Goal: Find specific page/section: Find specific page/section

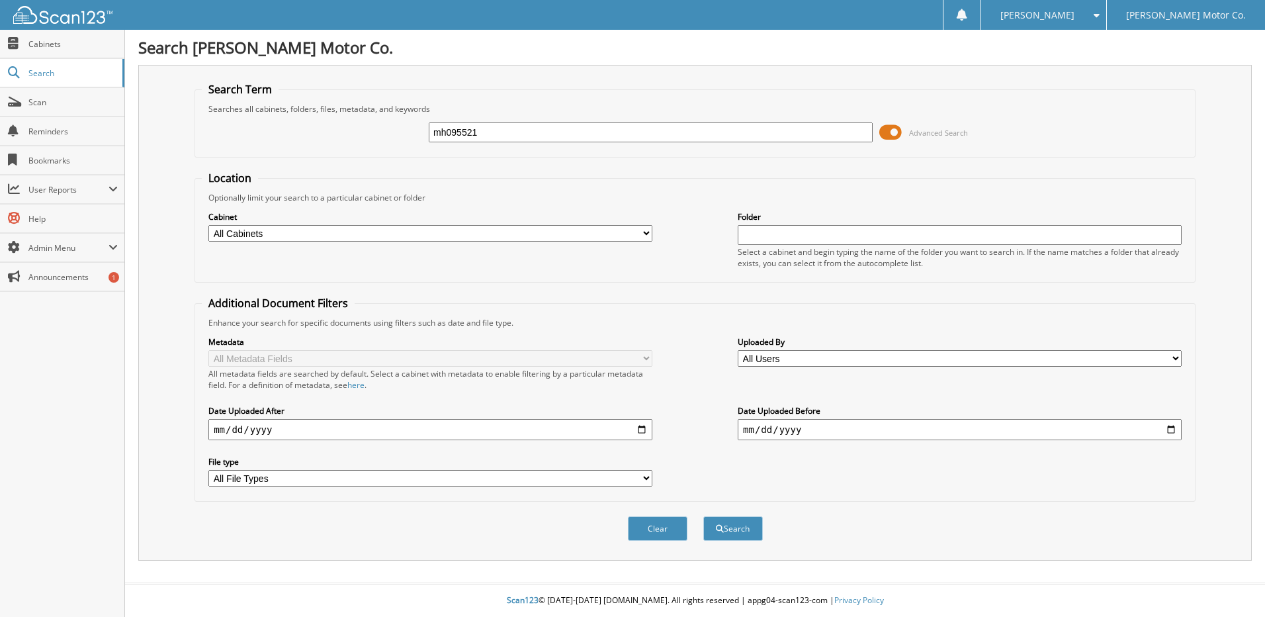
type input "mh095521"
click at [703, 516] on button "Search" at bounding box center [733, 528] width 60 height 24
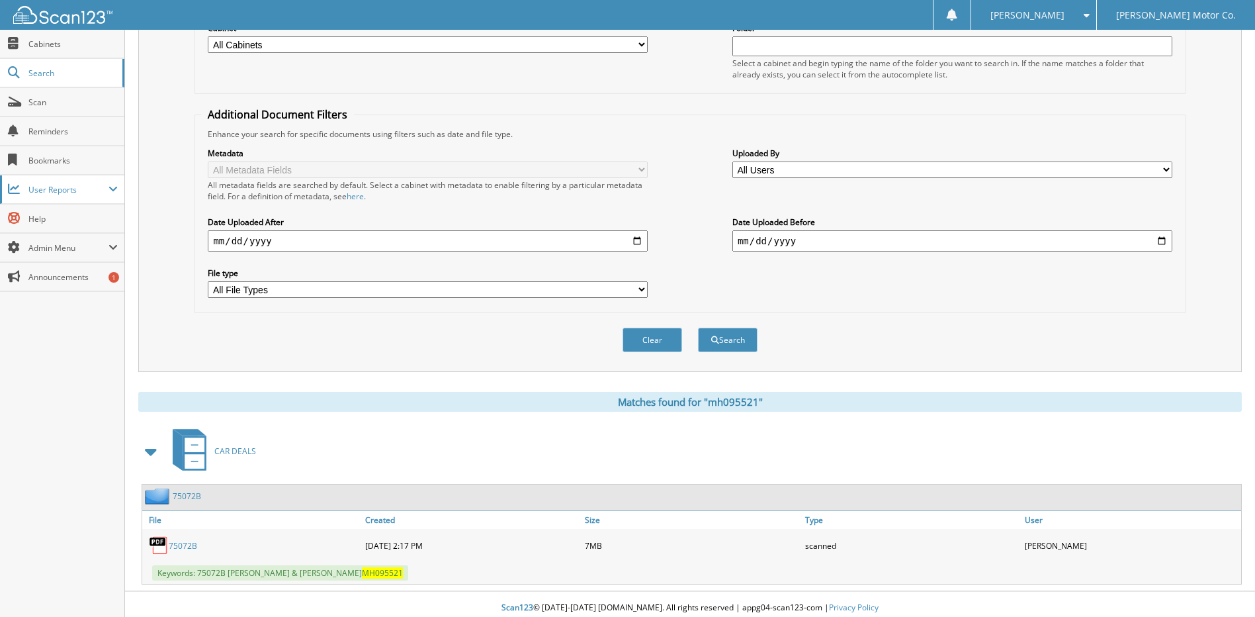
scroll to position [197, 0]
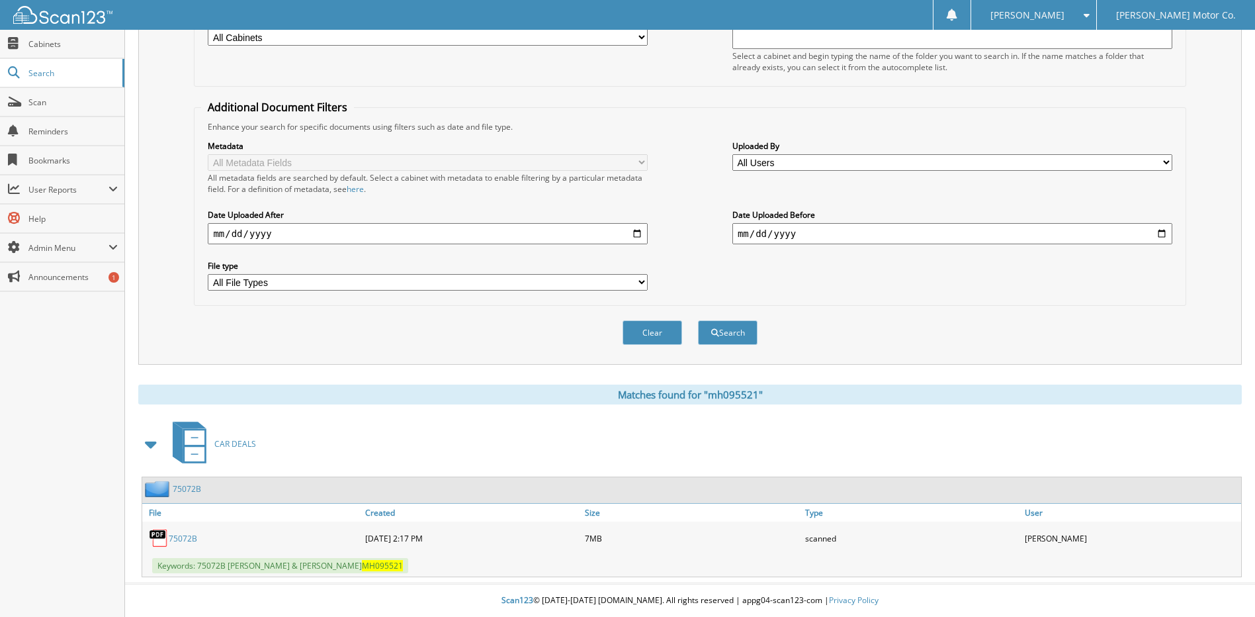
click at [191, 538] on link "75072B" at bounding box center [183, 538] width 28 height 11
click at [49, 102] on span "Scan" at bounding box center [72, 102] width 89 height 11
